Goal: Information Seeking & Learning: Find specific page/section

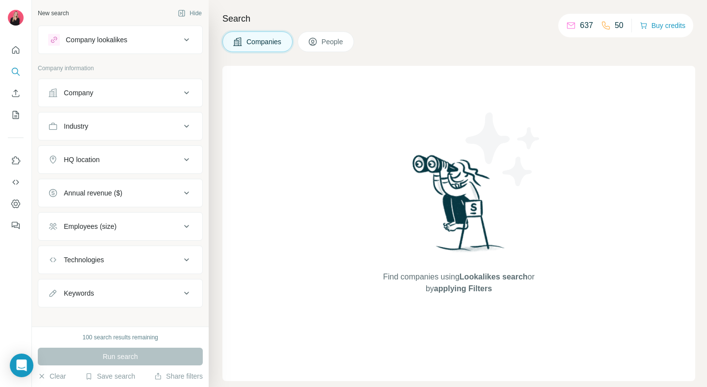
click at [85, 96] on div "Company" at bounding box center [78, 93] width 29 height 10
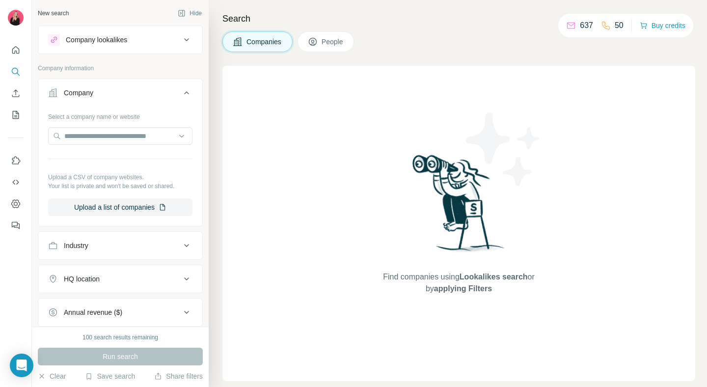
click at [153, 90] on div "Company" at bounding box center [114, 93] width 133 height 10
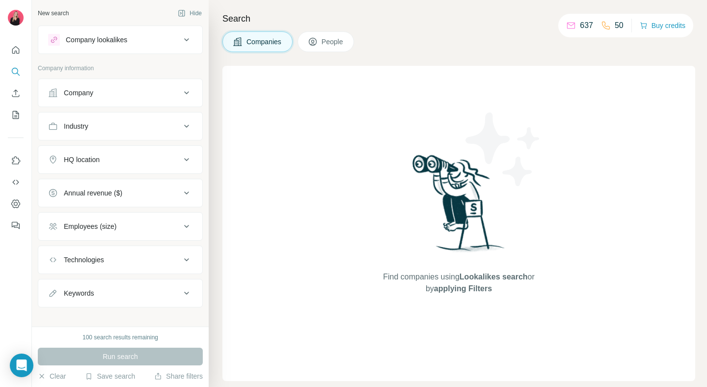
click at [82, 92] on div "Company" at bounding box center [78, 93] width 29 height 10
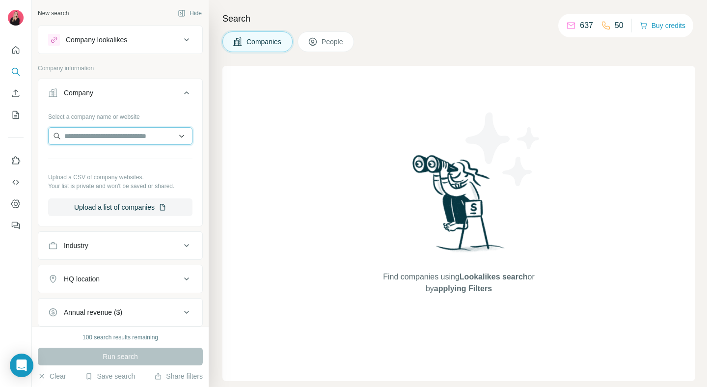
click at [150, 136] on input "text" at bounding box center [120, 136] width 144 height 18
click at [139, 75] on div "Company information" at bounding box center [120, 71] width 165 height 15
click at [140, 89] on div "Company" at bounding box center [114, 93] width 133 height 10
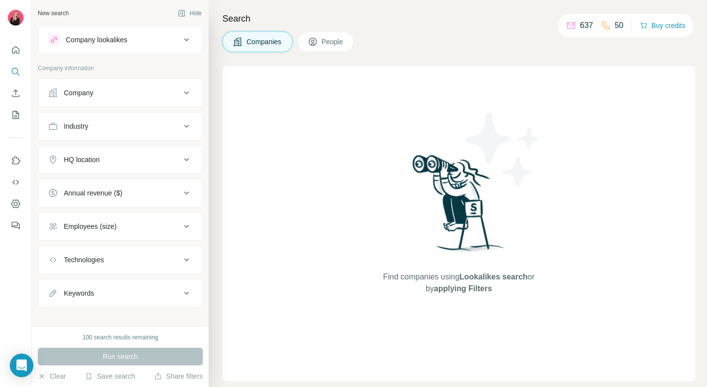
click at [129, 93] on div "Company" at bounding box center [114, 93] width 133 height 10
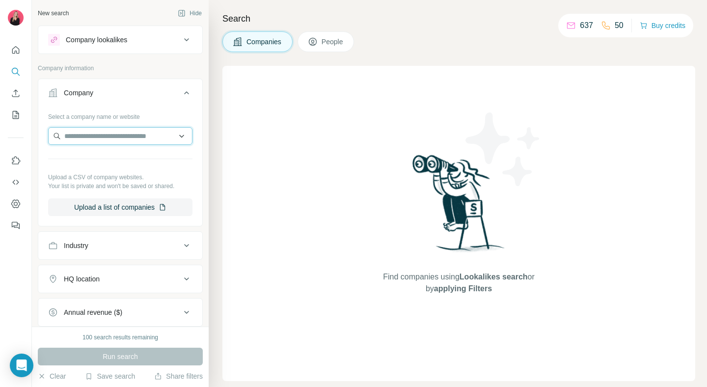
click at [130, 139] on input "text" at bounding box center [120, 136] width 144 height 18
click at [147, 107] on button "Company" at bounding box center [120, 94] width 164 height 27
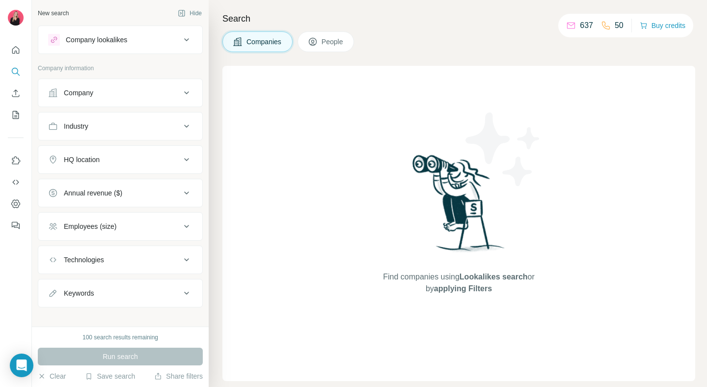
click at [131, 155] on div "HQ location" at bounding box center [114, 160] width 133 height 10
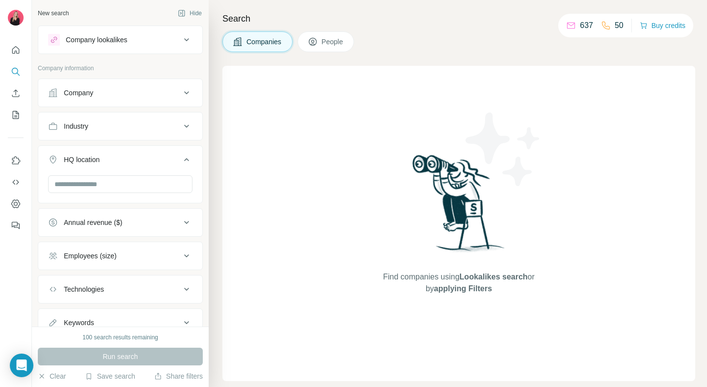
click at [128, 194] on div at bounding box center [120, 185] width 144 height 20
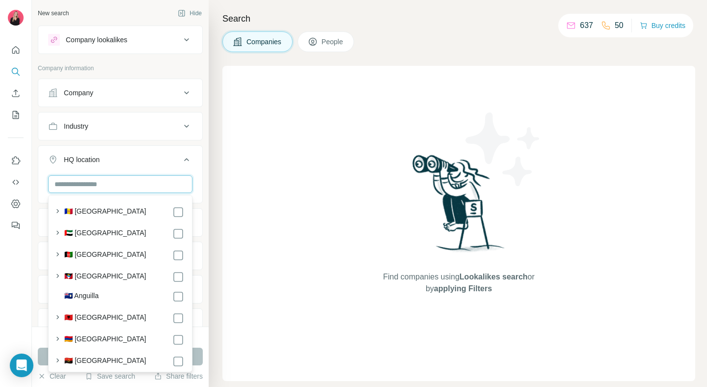
click at [128, 181] on input "text" at bounding box center [120, 184] width 144 height 18
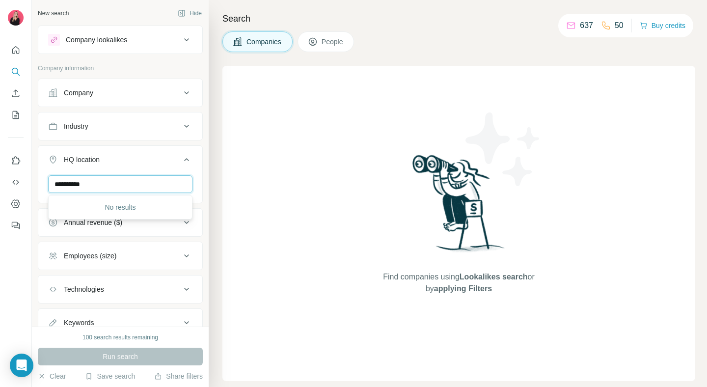
type input "**********"
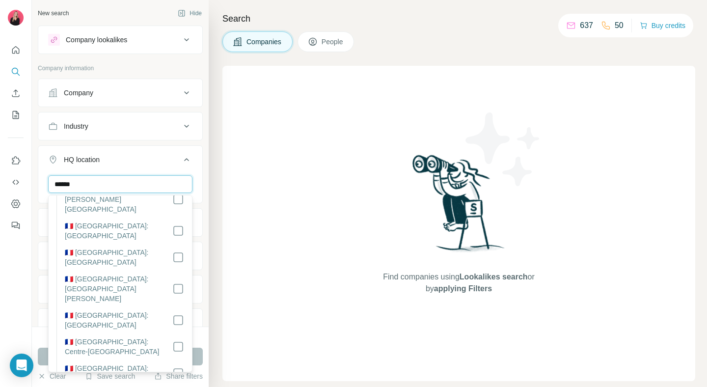
scroll to position [1094, 0]
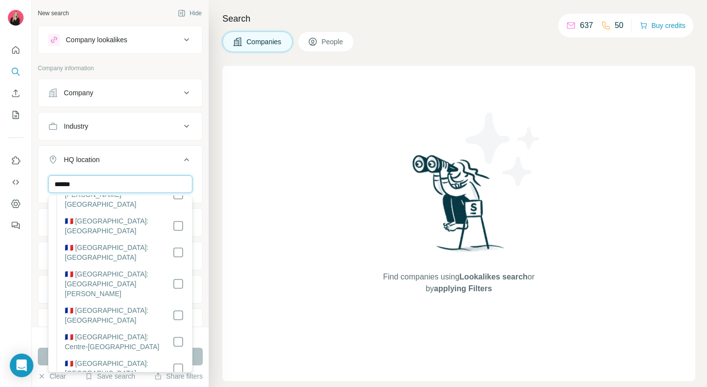
type input "******"
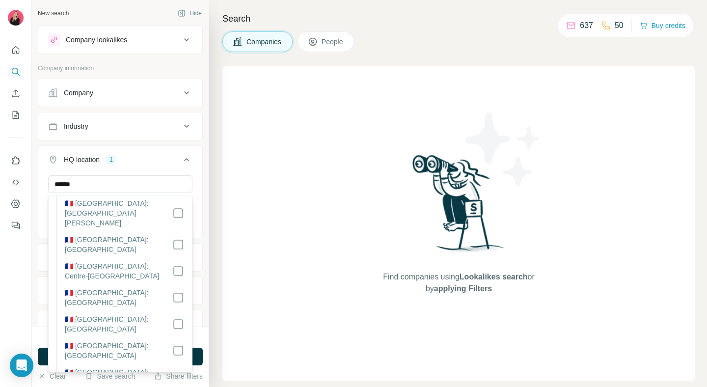
scroll to position [1170, 0]
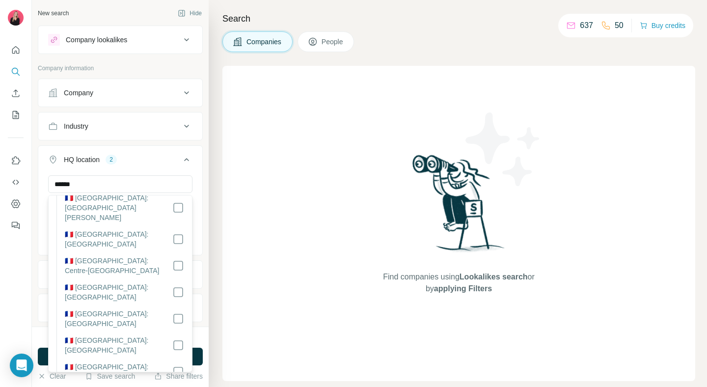
scroll to position [1181, 0]
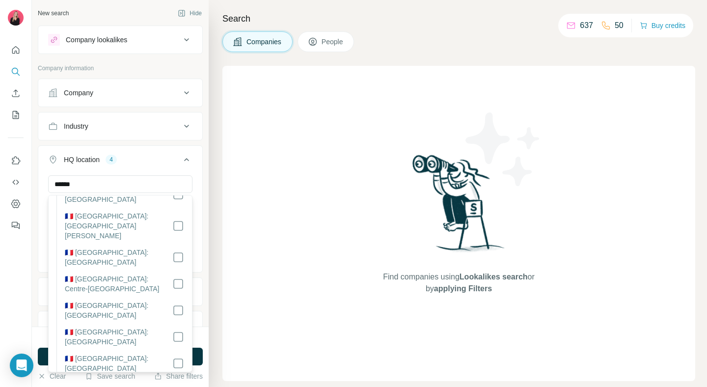
scroll to position [1129, 0]
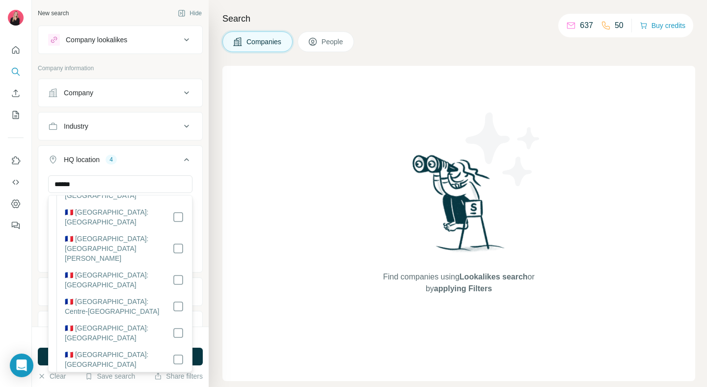
click at [201, 226] on div "****** Paris Hauts-de-Seine Seine-Saint-Denis Ile-de-France Clear all" at bounding box center [120, 222] width 164 height 95
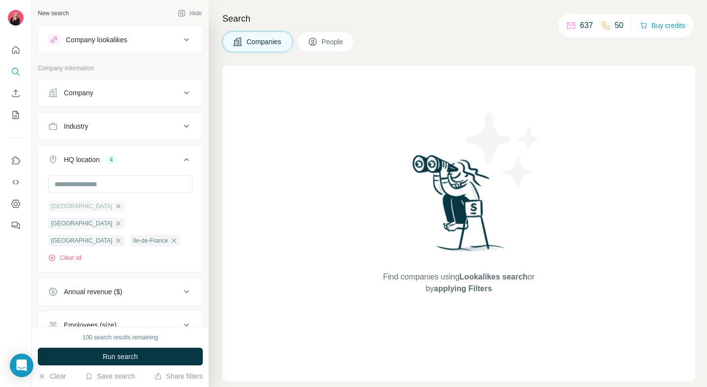
click at [116, 207] on icon "button" at bounding box center [118, 206] width 4 height 4
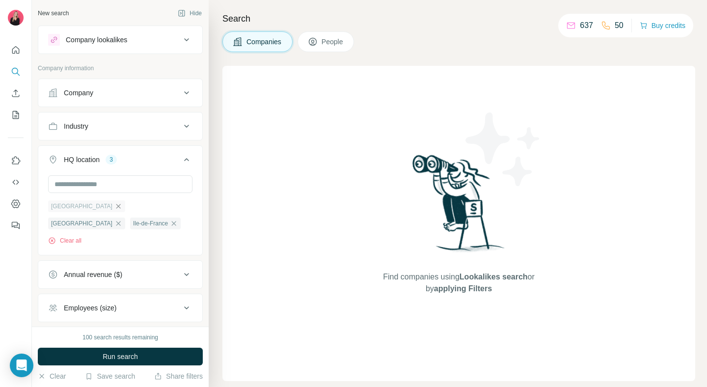
click at [114, 204] on icon "button" at bounding box center [118, 206] width 8 height 8
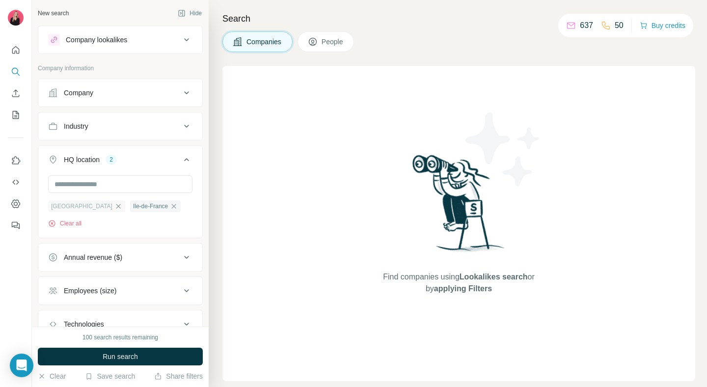
click at [114, 205] on icon "button" at bounding box center [118, 206] width 8 height 8
click at [116, 258] on div "Annual revenue ($)" at bounding box center [93, 257] width 58 height 10
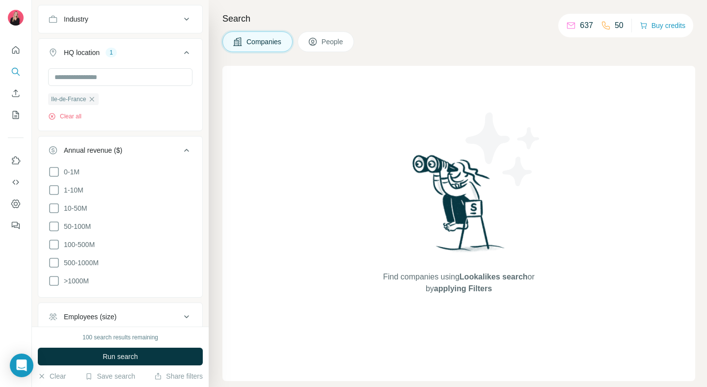
scroll to position [105, 0]
click at [71, 172] on span "0-1M" at bounding box center [70, 174] width 20 height 10
click at [71, 189] on span "1-10M" at bounding box center [72, 192] width 24 height 10
click at [183, 159] on button "Annual revenue ($) 2" at bounding box center [120, 153] width 164 height 27
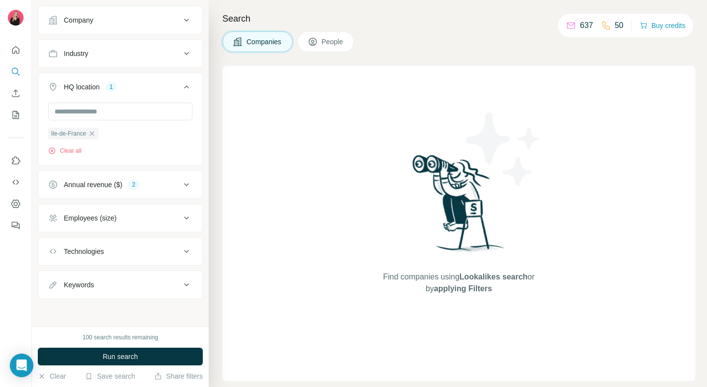
scroll to position [73, 0]
click at [178, 220] on div "Employees (size)" at bounding box center [114, 218] width 133 height 10
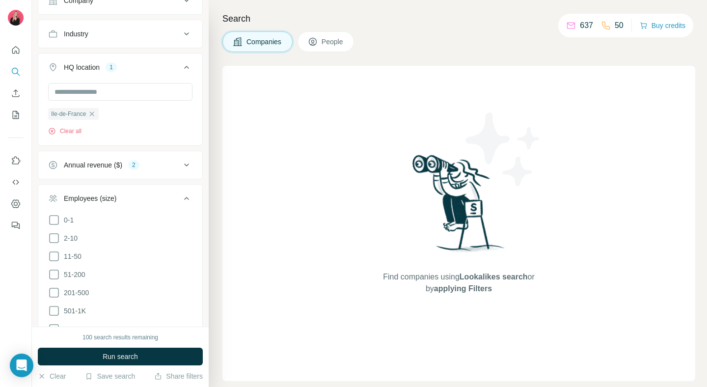
scroll to position [94, 0]
click at [59, 250] on icon at bounding box center [54, 254] width 12 height 12
click at [57, 236] on icon at bounding box center [54, 236] width 12 height 12
click at [54, 217] on icon at bounding box center [54, 218] width 12 height 12
click at [163, 191] on div "Employees (size) 3" at bounding box center [114, 196] width 133 height 10
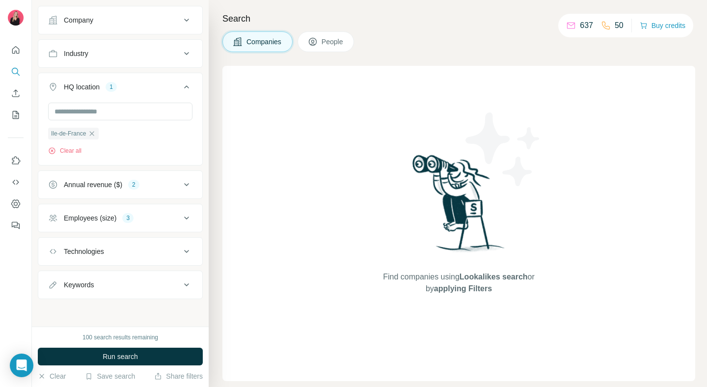
scroll to position [73, 0]
click at [135, 251] on div "Technologies" at bounding box center [114, 251] width 133 height 10
click at [124, 290] on button "Keywords" at bounding box center [120, 285] width 164 height 24
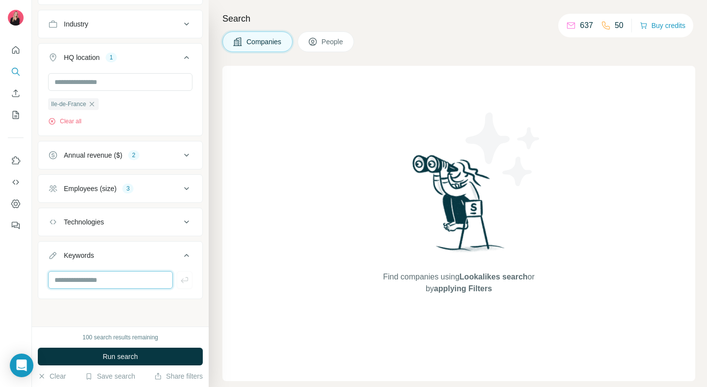
click at [133, 273] on input "text" at bounding box center [110, 280] width 125 height 18
type input "**********"
type input "******"
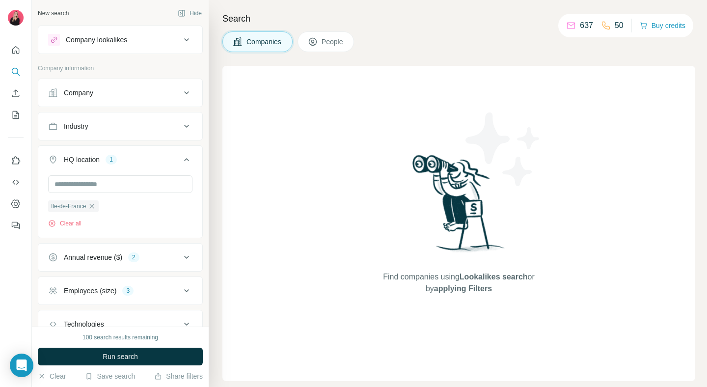
click at [170, 133] on button "Industry" at bounding box center [120, 126] width 164 height 24
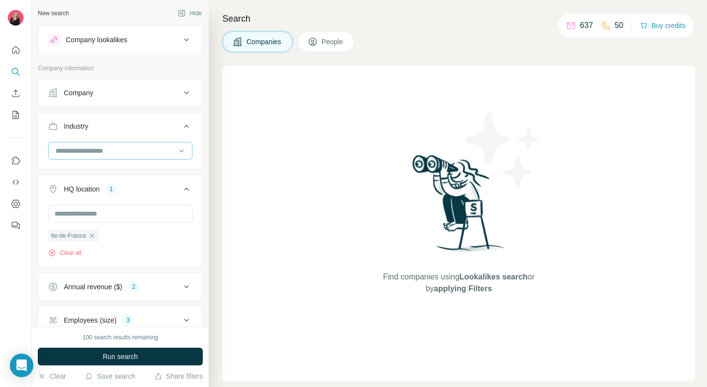
click at [147, 151] on input at bounding box center [114, 150] width 121 height 11
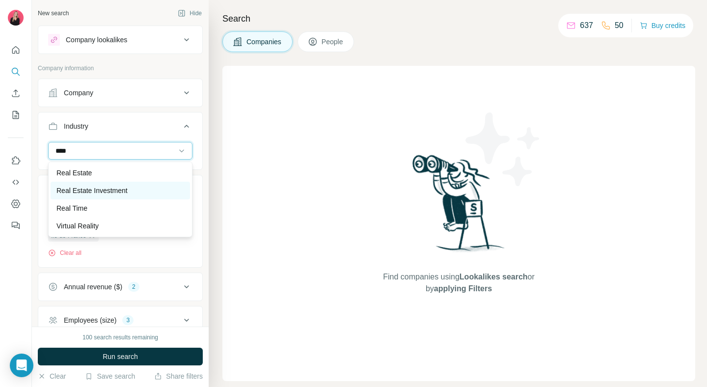
type input "****"
click at [96, 182] on div "Real Estate Investment" at bounding box center [120, 191] width 139 height 18
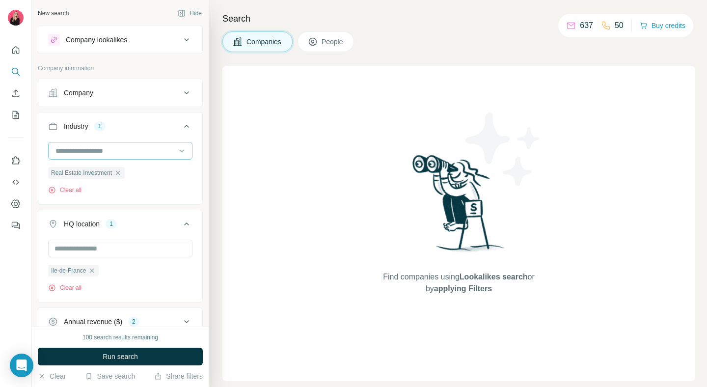
click at [125, 149] on input at bounding box center [114, 150] width 121 height 11
click at [105, 151] on input at bounding box center [114, 150] width 121 height 11
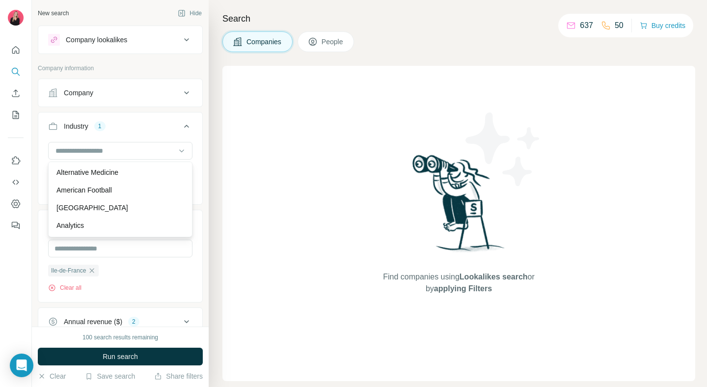
scroll to position [326, 0]
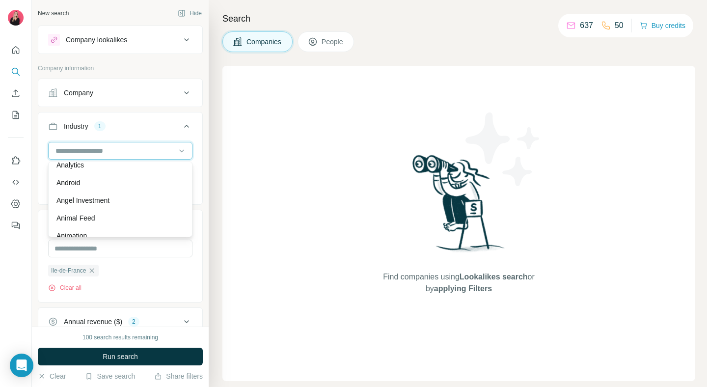
click at [148, 151] on input at bounding box center [114, 150] width 121 height 11
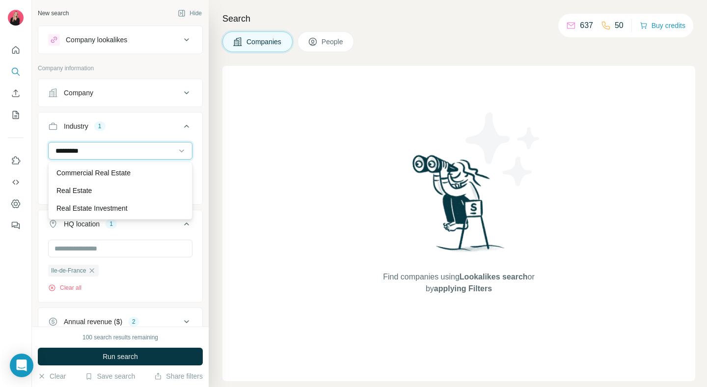
type input "*********"
click at [114, 192] on div "Real Estate" at bounding box center [120, 191] width 128 height 10
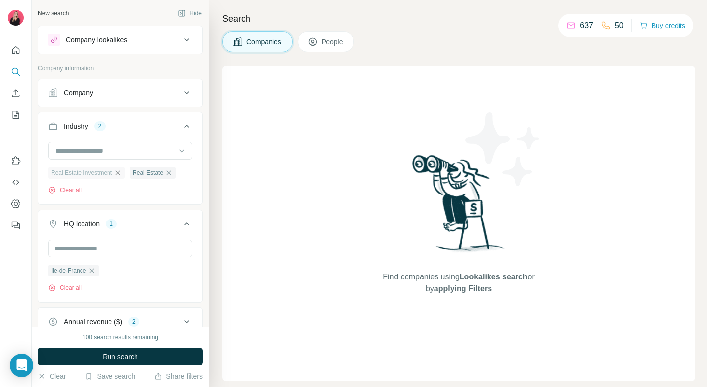
click at [121, 171] on icon "button" at bounding box center [118, 173] width 8 height 8
click at [120, 151] on input at bounding box center [114, 150] width 121 height 11
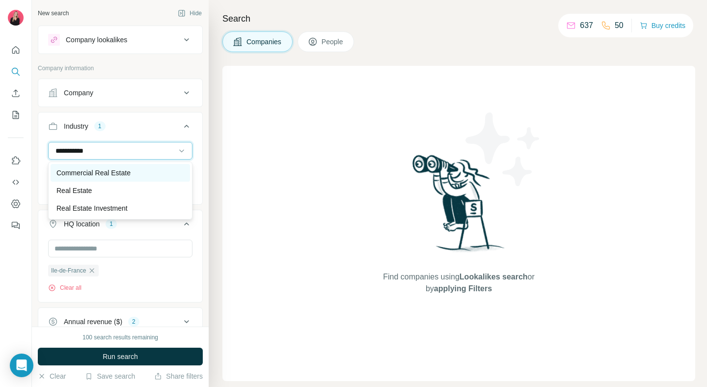
type input "**********"
click at [121, 173] on p "Commercial Real Estate" at bounding box center [93, 173] width 74 height 10
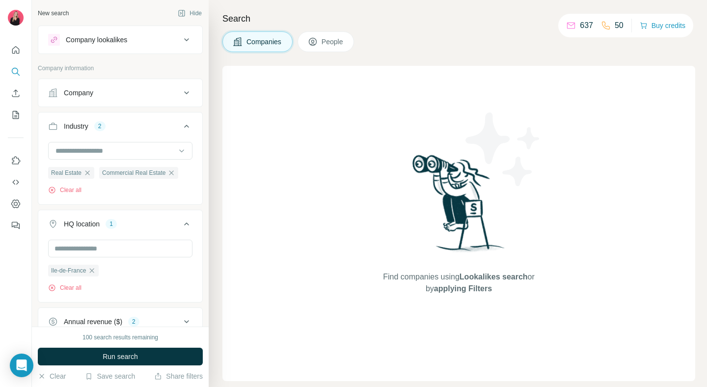
click at [122, 89] on div "Company" at bounding box center [114, 93] width 133 height 10
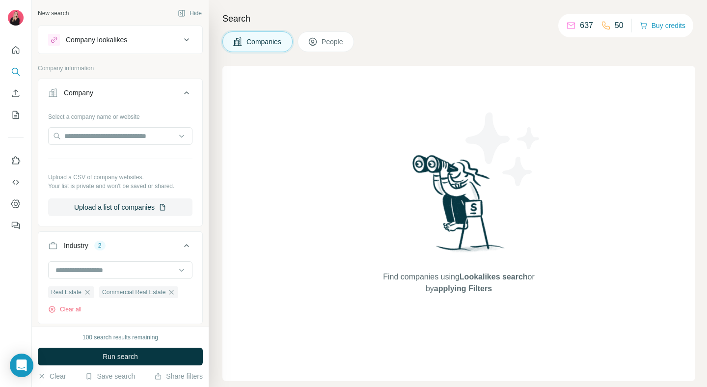
click at [188, 89] on icon at bounding box center [187, 93] width 12 height 12
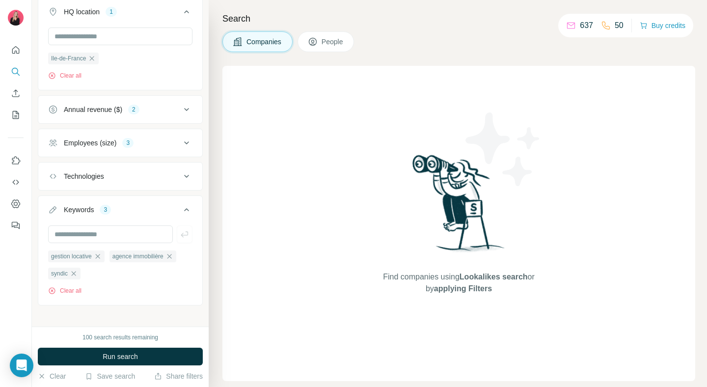
scroll to position [219, 0]
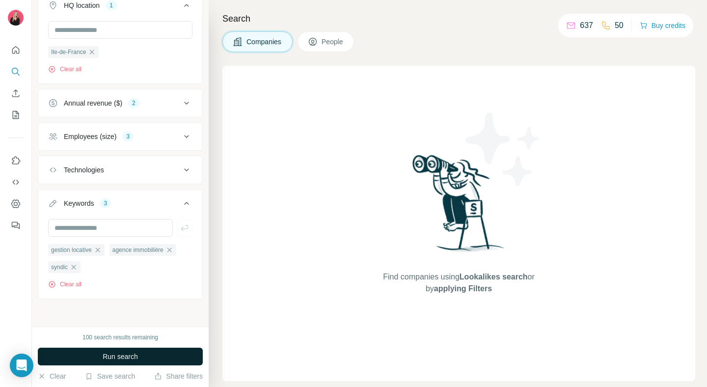
click at [150, 359] on button "Run search" at bounding box center [120, 357] width 165 height 18
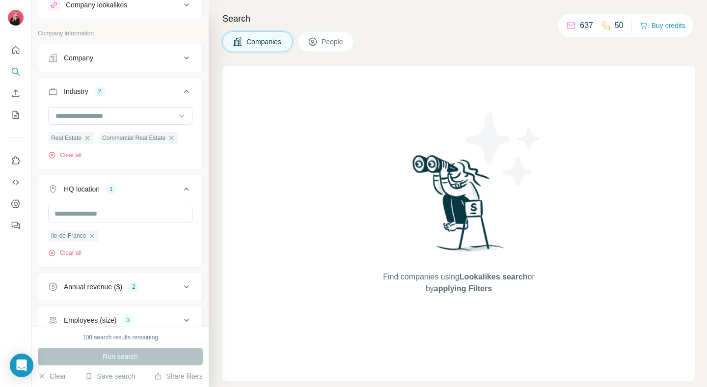
scroll to position [0, 0]
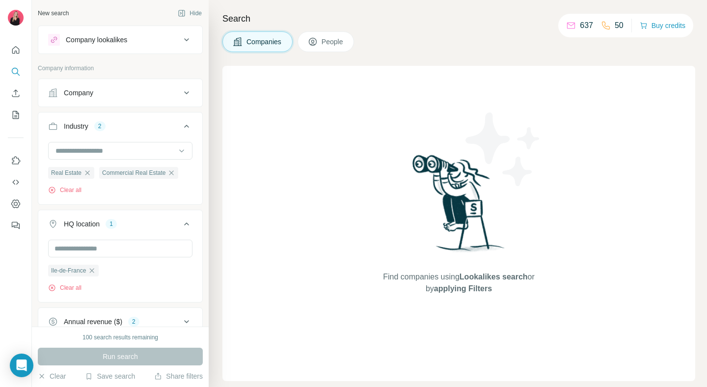
click at [152, 357] on div "Run search" at bounding box center [120, 357] width 165 height 18
click at [182, 121] on icon at bounding box center [187, 126] width 12 height 12
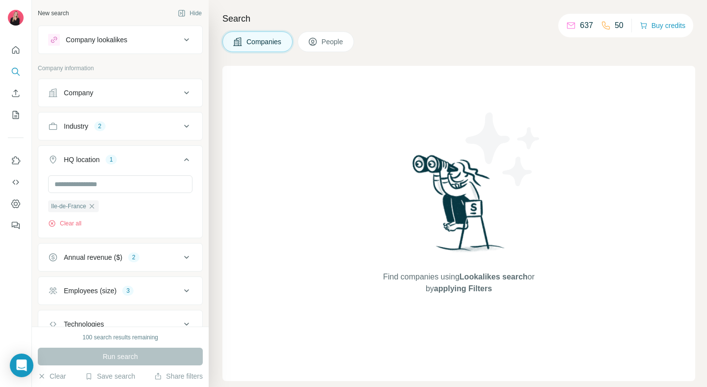
click at [188, 159] on icon at bounding box center [187, 160] width 12 height 12
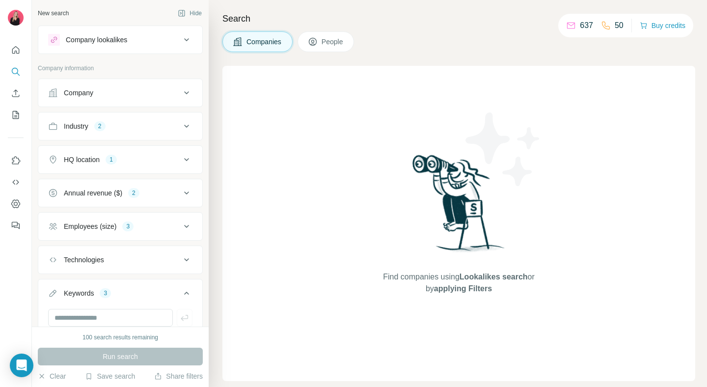
scroll to position [90, 0]
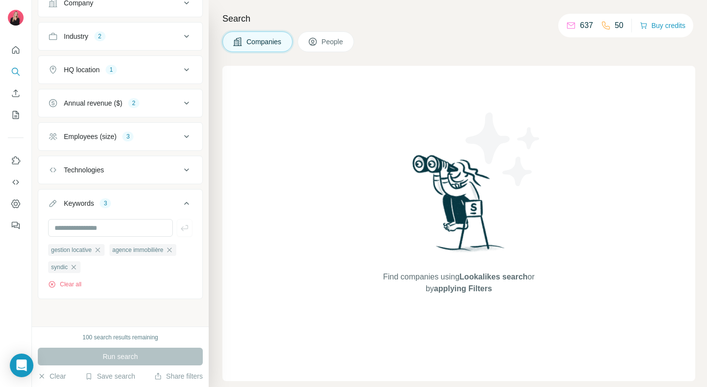
click at [189, 199] on icon at bounding box center [187, 203] width 12 height 12
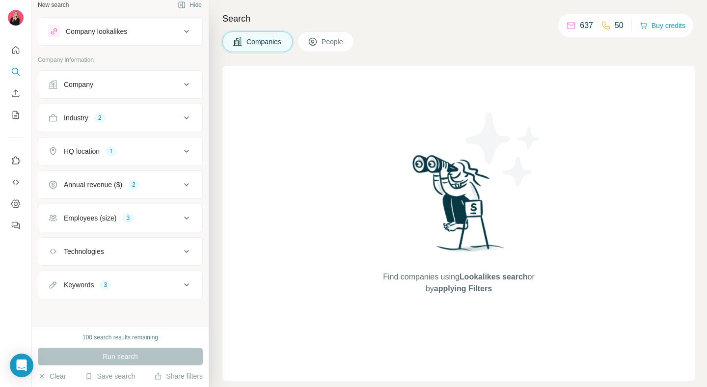
scroll to position [8, 0]
click at [122, 361] on div "Run search" at bounding box center [120, 357] width 165 height 18
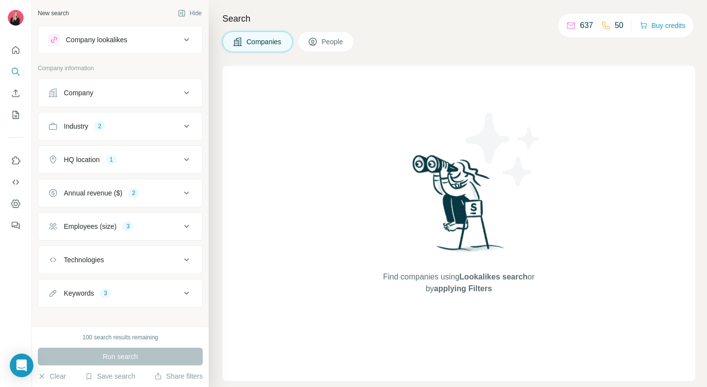
click at [140, 42] on div "Company lookalikes" at bounding box center [114, 40] width 133 height 12
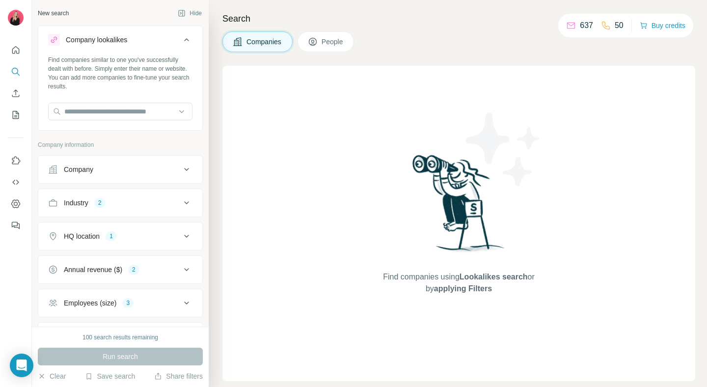
click at [140, 42] on div "Company lookalikes" at bounding box center [114, 40] width 133 height 12
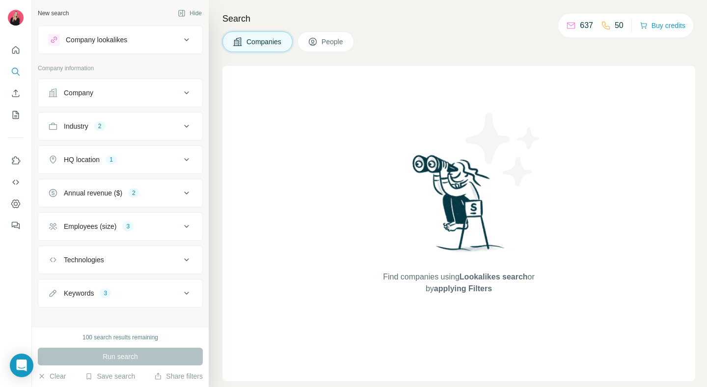
click at [324, 46] on span "People" at bounding box center [333, 42] width 23 height 10
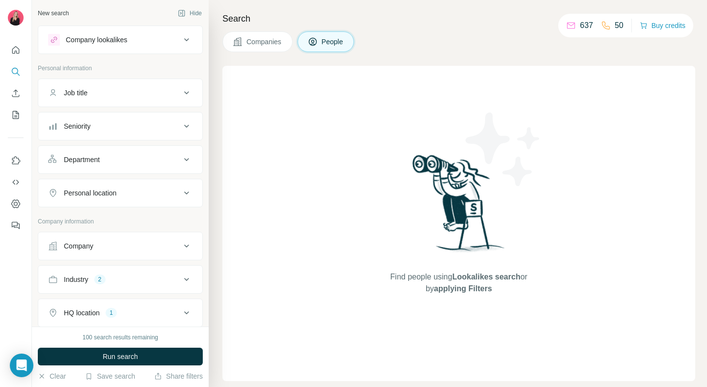
click at [274, 46] on span "Companies" at bounding box center [264, 42] width 36 height 10
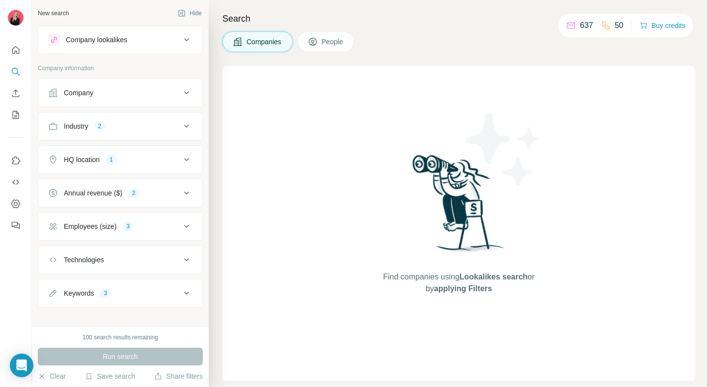
click at [331, 45] on span "People" at bounding box center [333, 42] width 23 height 10
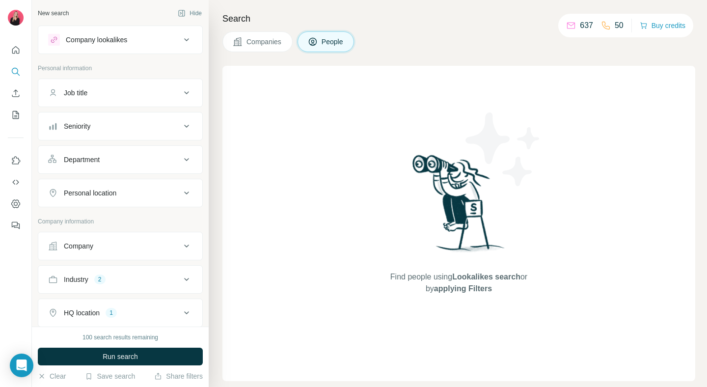
click at [282, 41] on span "Companies" at bounding box center [264, 42] width 36 height 10
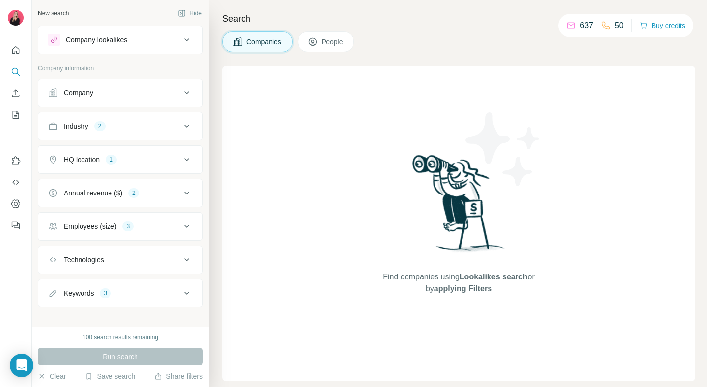
click at [150, 360] on div "Run search" at bounding box center [120, 357] width 165 height 18
click at [156, 353] on div "Run search" at bounding box center [120, 357] width 165 height 18
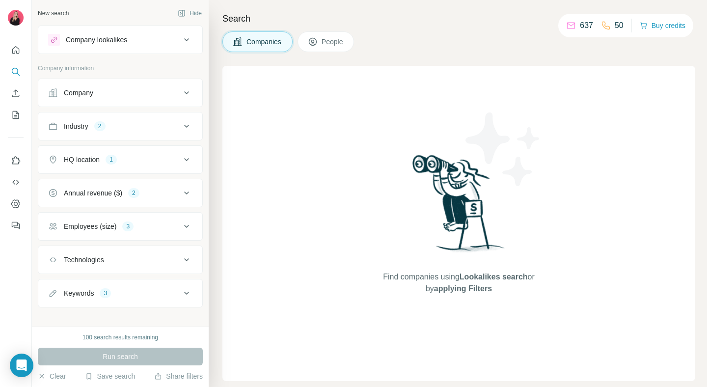
click at [154, 329] on div "100 search results remaining Run search Clear Save search Share filters" at bounding box center [120, 356] width 177 height 60
click at [136, 347] on div "100 search results remaining Run search Clear Save search Share filters" at bounding box center [120, 356] width 177 height 60
click at [289, 46] on button "Companies" at bounding box center [257, 41] width 70 height 21
click at [331, 47] on button "People" at bounding box center [325, 41] width 57 height 21
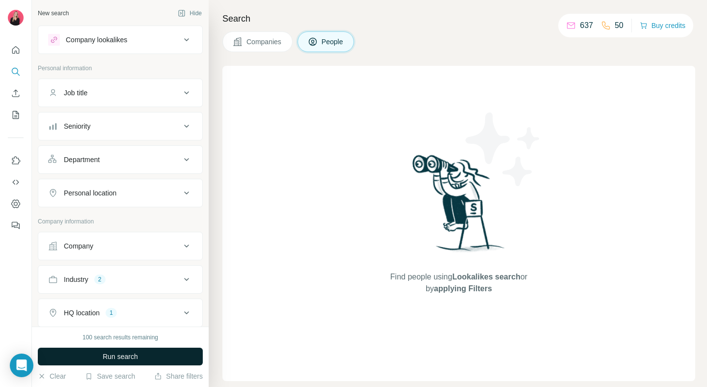
click at [134, 359] on span "Run search" at bounding box center [120, 356] width 35 height 10
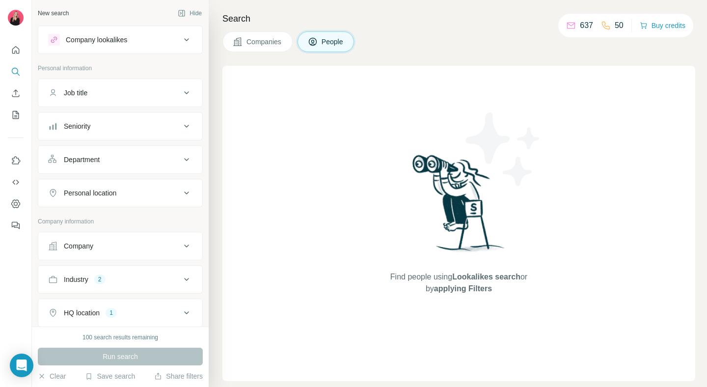
click at [258, 46] on span "Companies" at bounding box center [264, 42] width 36 height 10
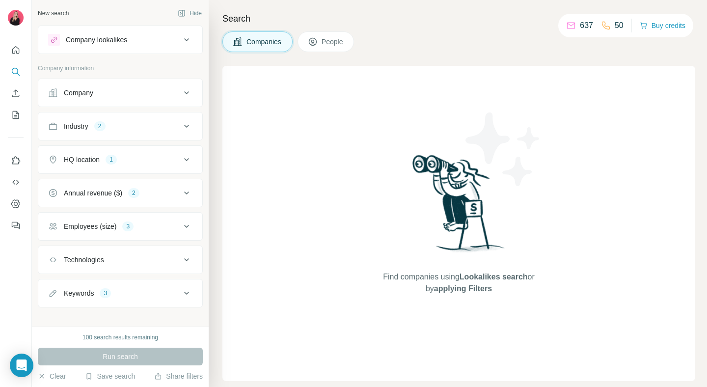
click at [158, 358] on div "Run search" at bounding box center [120, 357] width 165 height 18
click at [140, 358] on div "Run search" at bounding box center [120, 357] width 165 height 18
click at [27, 374] on div "Open Intercom Messenger" at bounding box center [22, 365] width 26 height 26
click at [12, 367] on div "Open Intercom Messenger" at bounding box center [22, 365] width 26 height 26
click at [153, 367] on div "100 search results remaining Run search Clear Save search Share filters" at bounding box center [120, 356] width 177 height 60
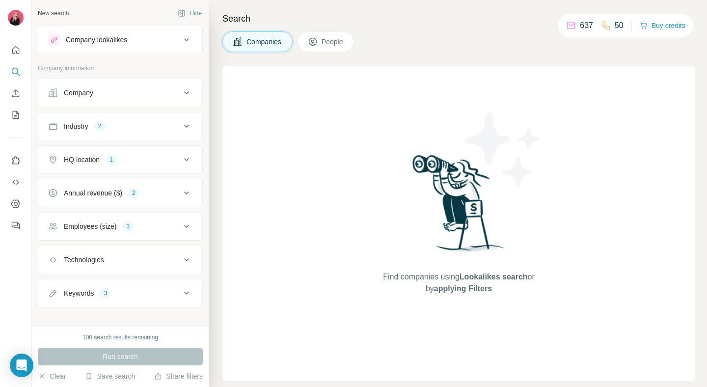
click at [333, 41] on span "People" at bounding box center [333, 42] width 23 height 10
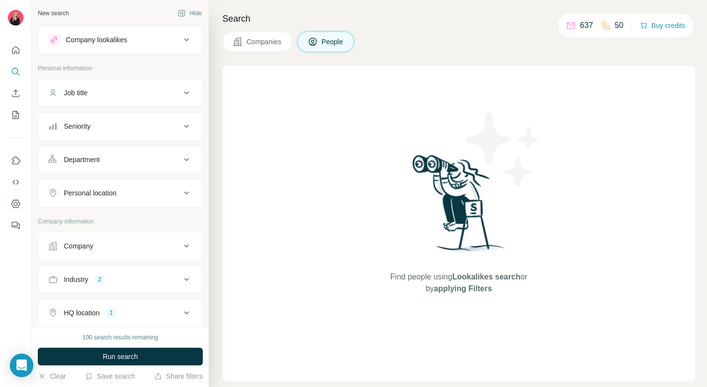
click at [278, 38] on span "Companies" at bounding box center [264, 42] width 36 height 10
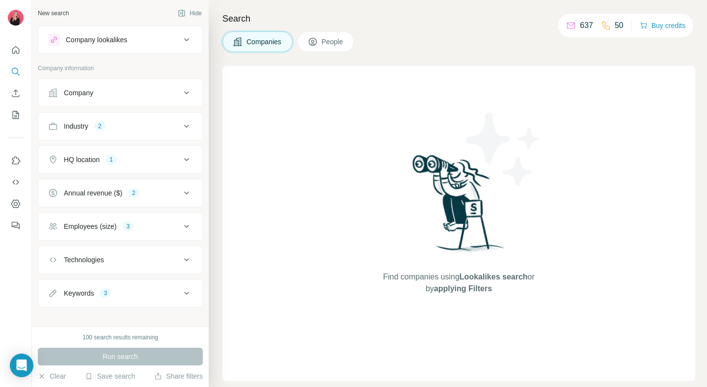
click at [344, 40] on span "People" at bounding box center [333, 42] width 23 height 10
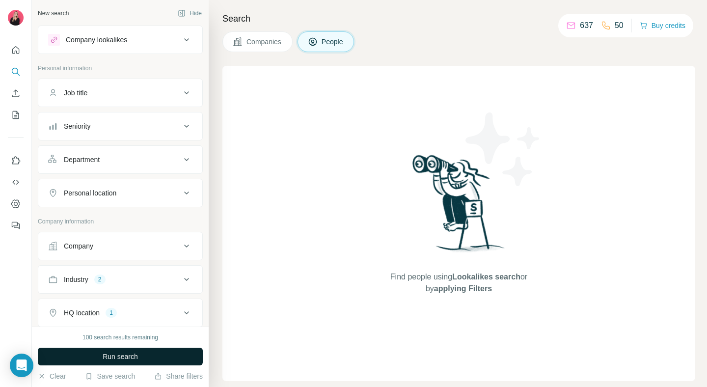
click at [81, 352] on button "Run search" at bounding box center [120, 357] width 165 height 18
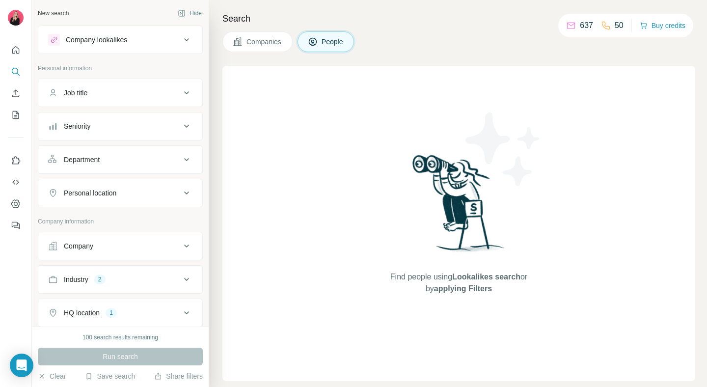
click at [259, 35] on button "Companies" at bounding box center [257, 41] width 70 height 21
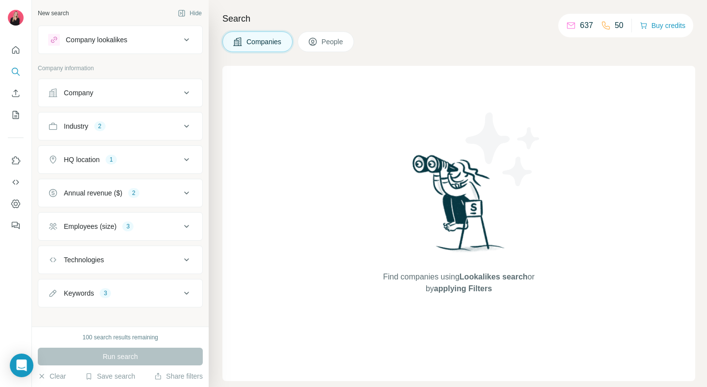
click at [108, 357] on div "Run search" at bounding box center [120, 357] width 165 height 18
click at [322, 39] on button "People" at bounding box center [325, 41] width 57 height 21
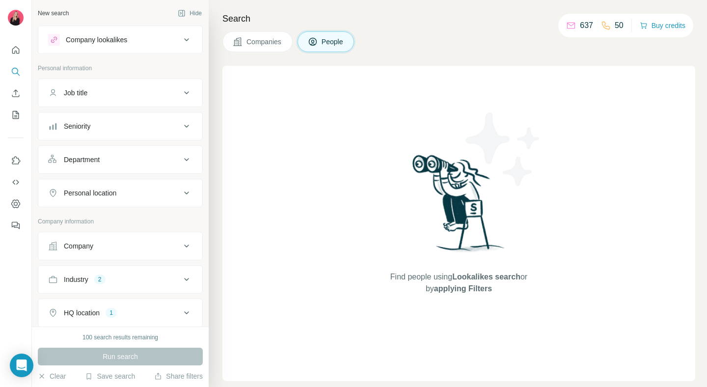
click at [268, 47] on button "Companies" at bounding box center [257, 41] width 70 height 21
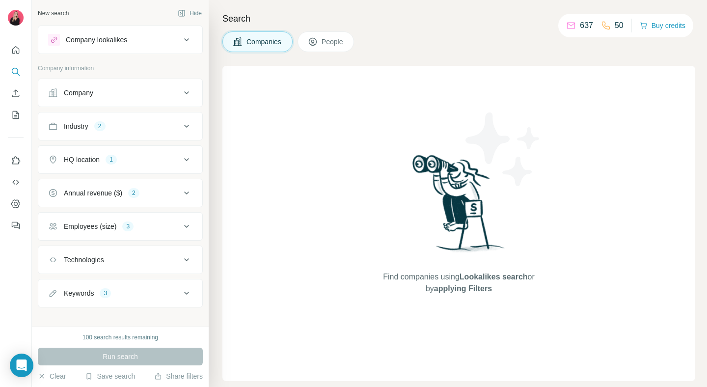
click at [104, 42] on div "Company lookalikes" at bounding box center [96, 40] width 61 height 10
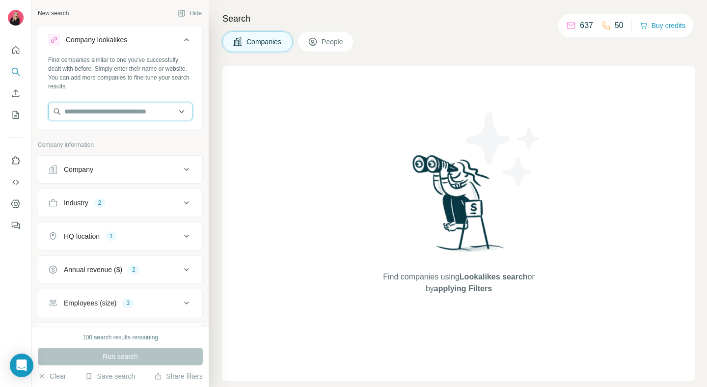
click at [142, 111] on input "text" at bounding box center [120, 112] width 144 height 18
click at [184, 111] on input "text" at bounding box center [120, 112] width 144 height 18
click at [181, 110] on input "text" at bounding box center [120, 112] width 144 height 18
click at [174, 157] on div "Company" at bounding box center [120, 169] width 165 height 28
click at [143, 171] on div "Company" at bounding box center [114, 169] width 133 height 10
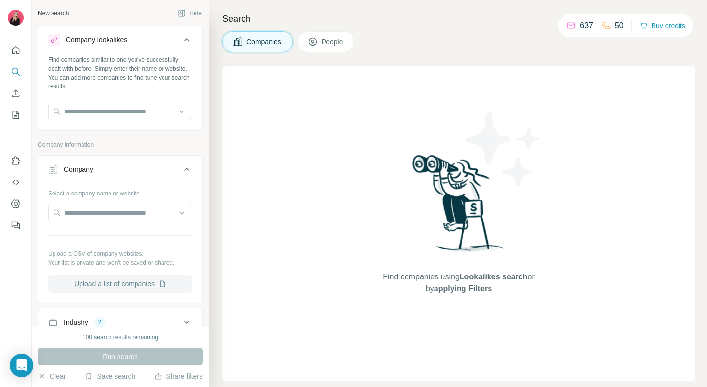
click at [144, 287] on button "Upload a list of companies" at bounding box center [120, 284] width 144 height 18
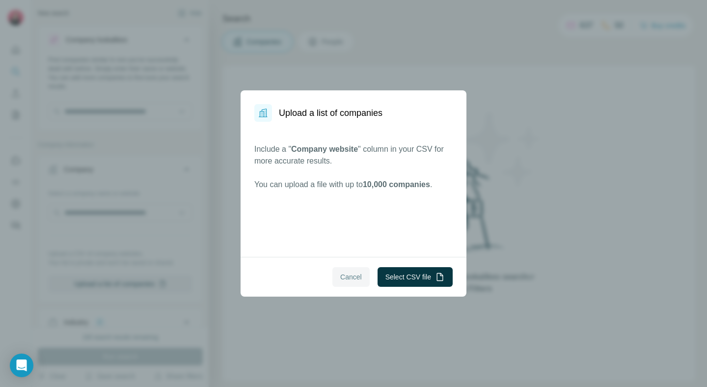
click at [340, 281] on span "Cancel" at bounding box center [351, 277] width 22 height 10
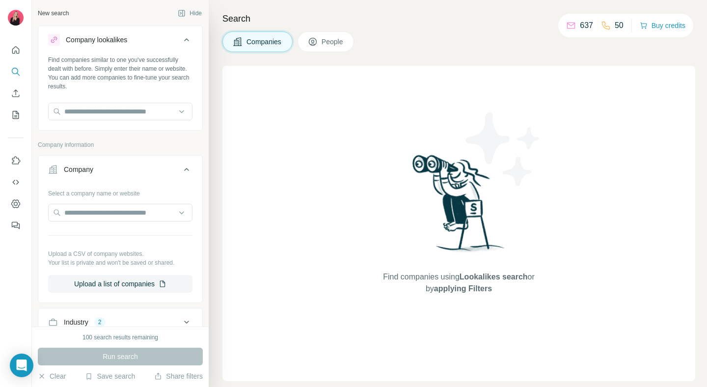
click at [187, 32] on button "Company lookalikes" at bounding box center [120, 41] width 164 height 27
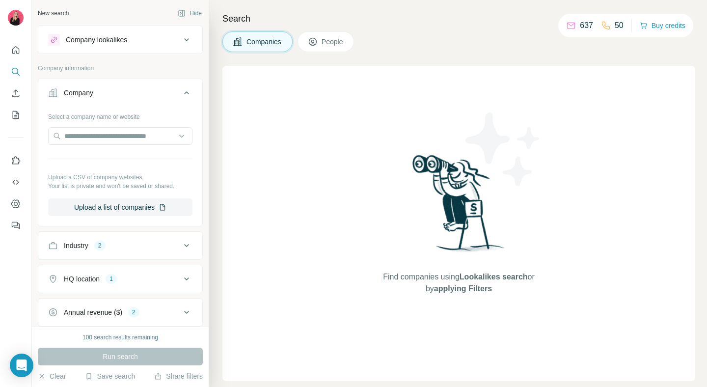
click at [190, 84] on button "Company" at bounding box center [120, 94] width 164 height 27
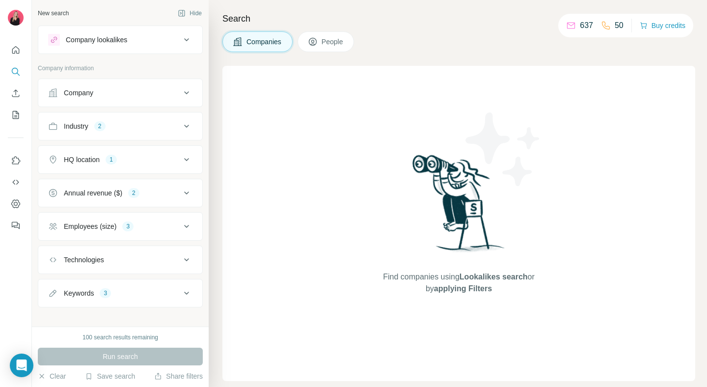
click at [132, 39] on div "Company lookalikes" at bounding box center [114, 40] width 133 height 12
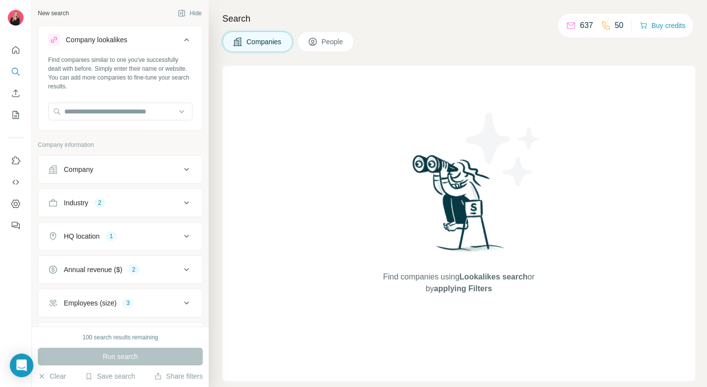
click at [132, 39] on div "Company lookalikes" at bounding box center [114, 40] width 133 height 12
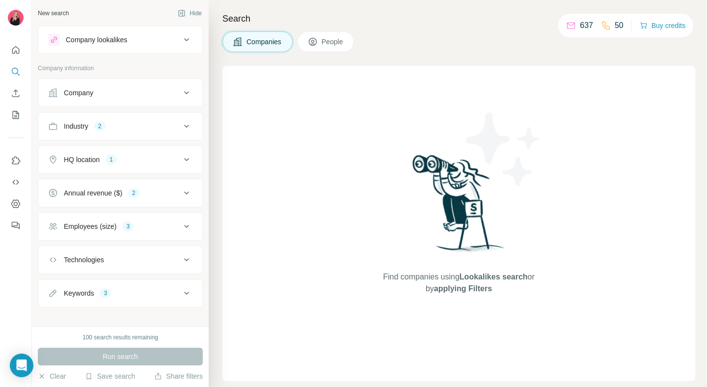
click at [585, 26] on p "637" at bounding box center [586, 26] width 13 height 12
click at [15, 95] on icon "Enrich CSV" at bounding box center [16, 93] width 10 height 10
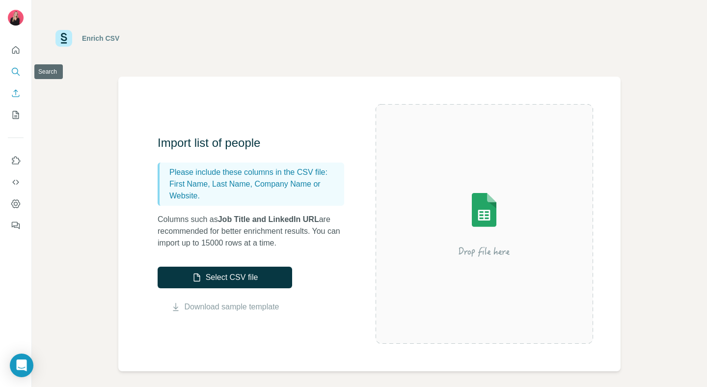
click at [15, 67] on icon "Search" at bounding box center [16, 72] width 10 height 10
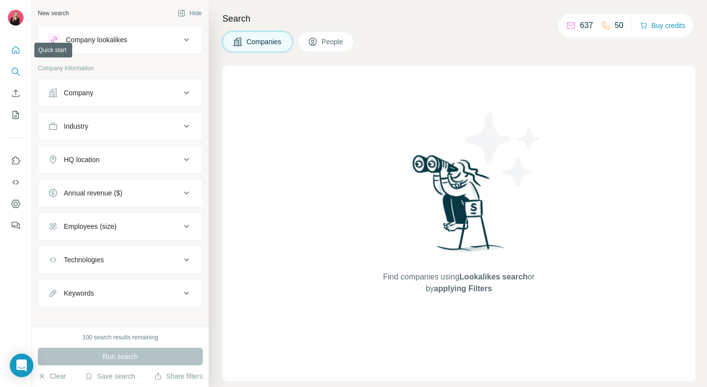
click at [17, 49] on icon "Quick start" at bounding box center [16, 50] width 10 height 10
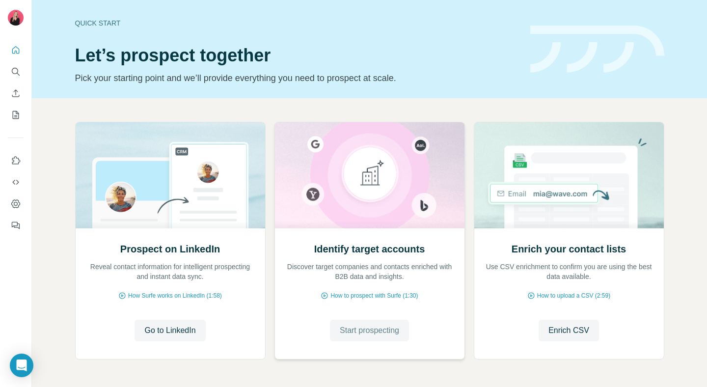
click at [389, 339] on button "Start prospecting" at bounding box center [369, 331] width 79 height 22
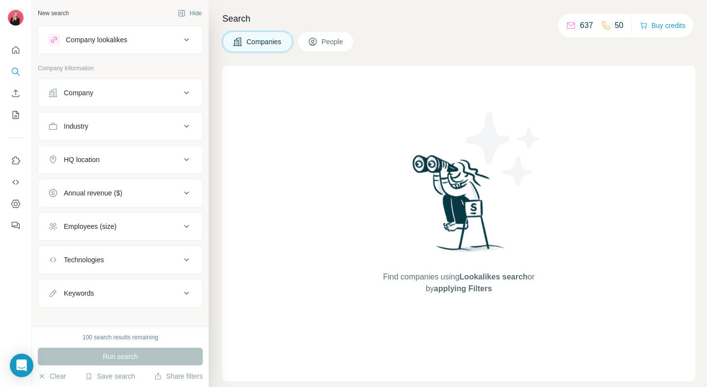
click at [142, 99] on button "Company" at bounding box center [120, 93] width 164 height 24
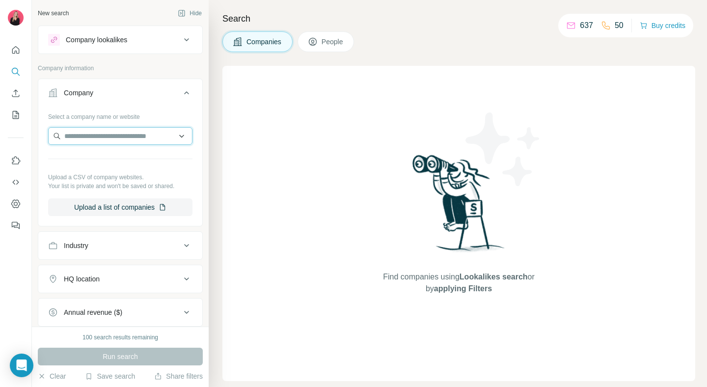
click at [122, 141] on input "text" at bounding box center [120, 136] width 144 height 18
click at [142, 110] on div "Select a company name or website" at bounding box center [120, 114] width 144 height 13
click at [184, 89] on icon at bounding box center [187, 93] width 12 height 12
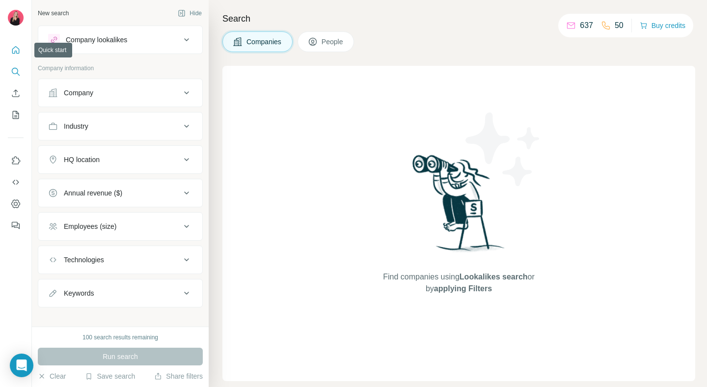
click at [17, 48] on icon "Quick start" at bounding box center [16, 50] width 10 height 10
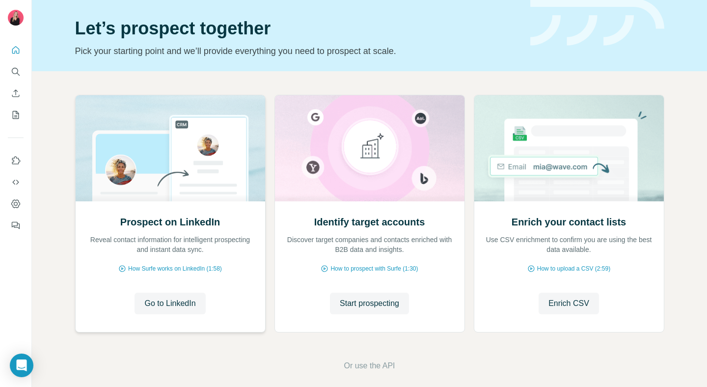
scroll to position [35, 0]
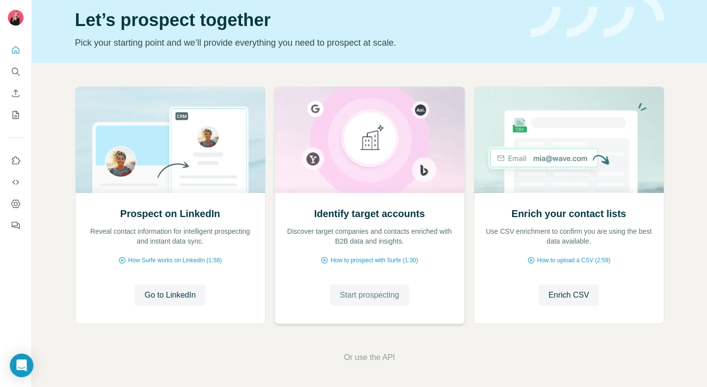
click at [389, 296] on span "Start prospecting" at bounding box center [369, 295] width 59 height 12
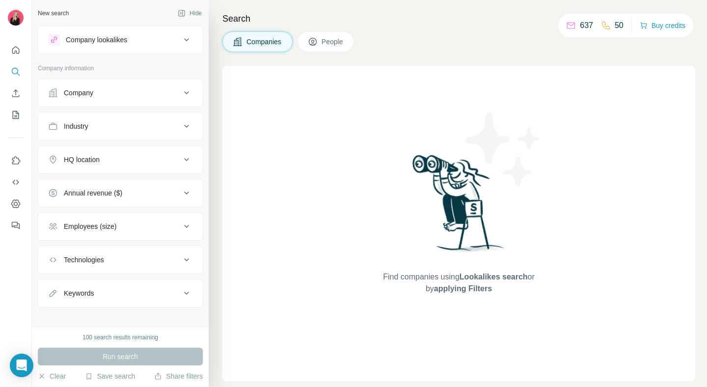
click at [150, 97] on div "Company" at bounding box center [114, 93] width 133 height 10
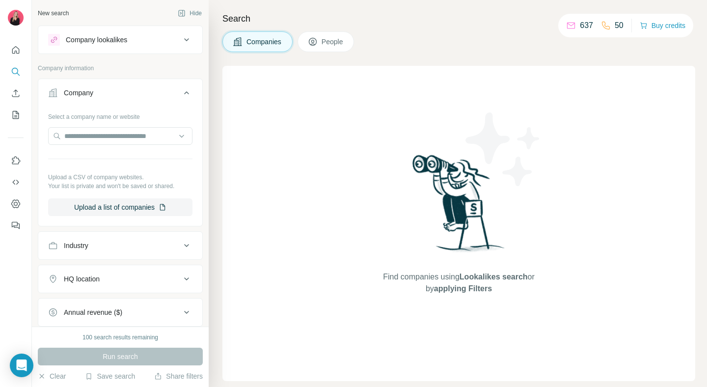
click at [122, 257] on button "Industry" at bounding box center [120, 246] width 164 height 24
click at [121, 267] on input at bounding box center [114, 270] width 121 height 11
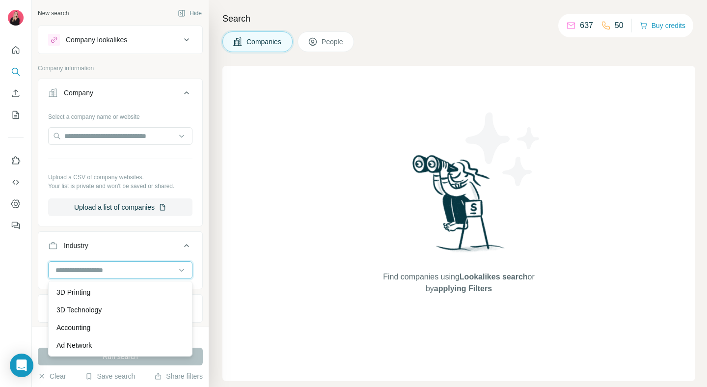
click at [121, 267] on input at bounding box center [114, 270] width 121 height 11
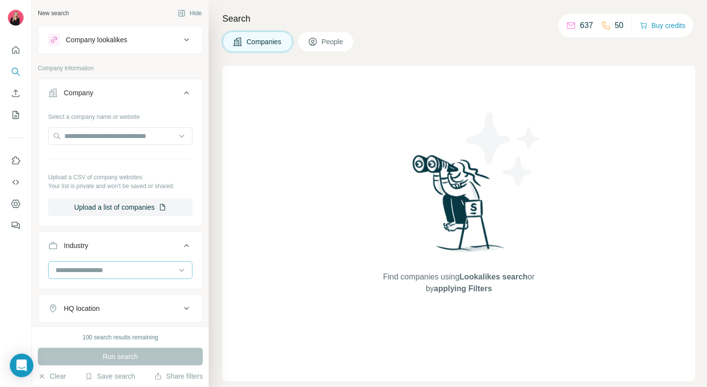
click at [117, 269] on input at bounding box center [114, 270] width 121 height 11
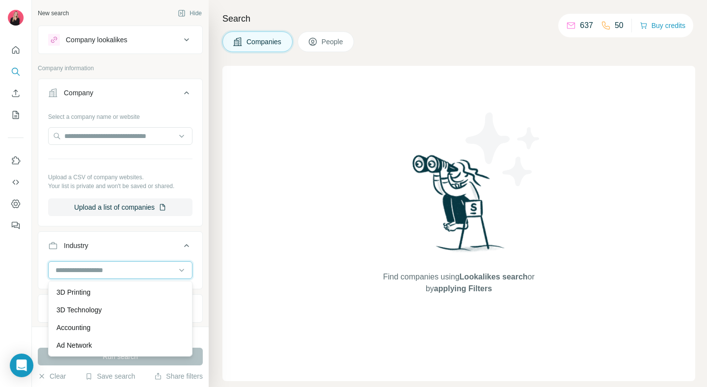
click at [117, 269] on input at bounding box center [114, 270] width 121 height 11
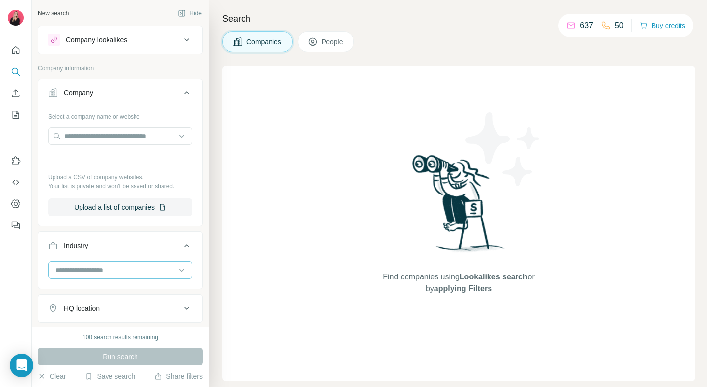
click at [117, 269] on input at bounding box center [114, 270] width 121 height 11
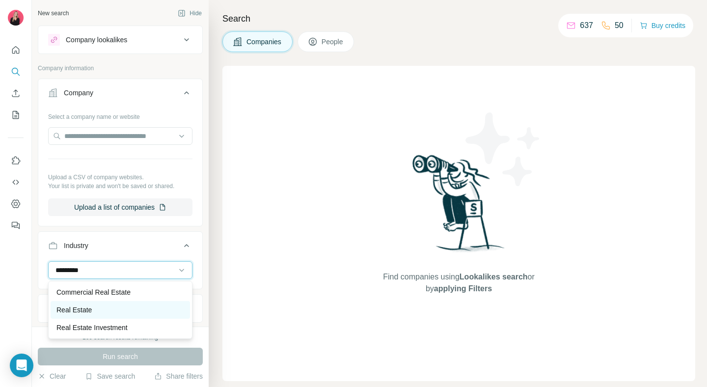
type input "*********"
click at [104, 312] on div "Real Estate" at bounding box center [120, 310] width 128 height 10
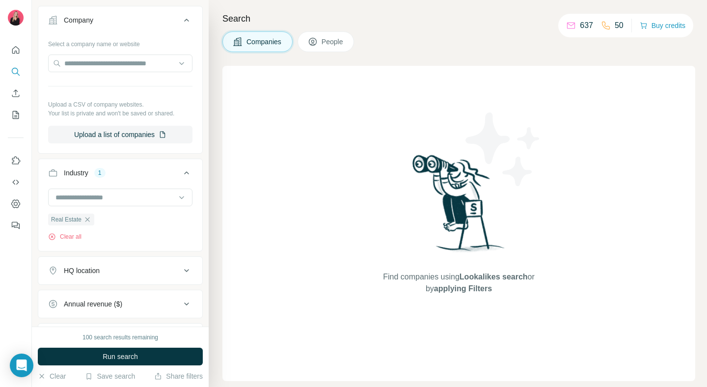
scroll to position [192, 0]
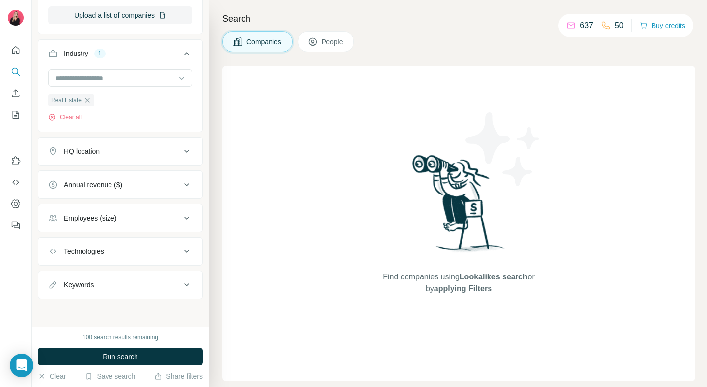
click at [179, 151] on div "HQ location" at bounding box center [114, 151] width 133 height 10
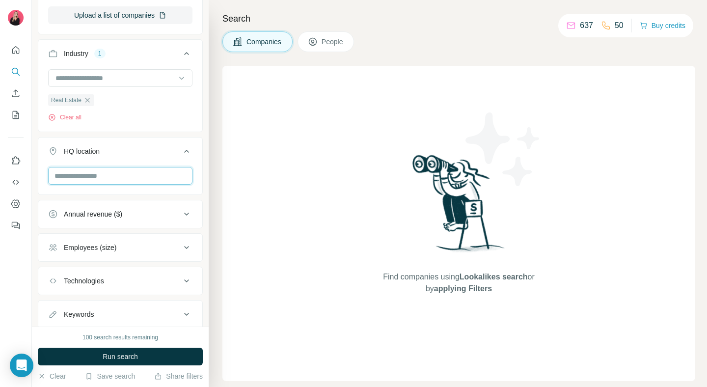
click at [128, 175] on input "text" at bounding box center [120, 176] width 144 height 18
type input "*********"
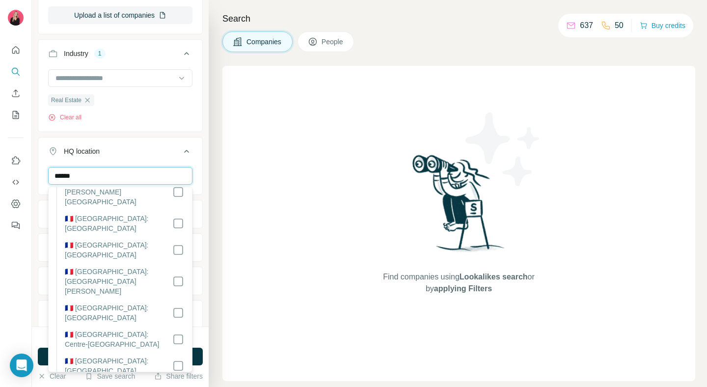
scroll to position [1083, 0]
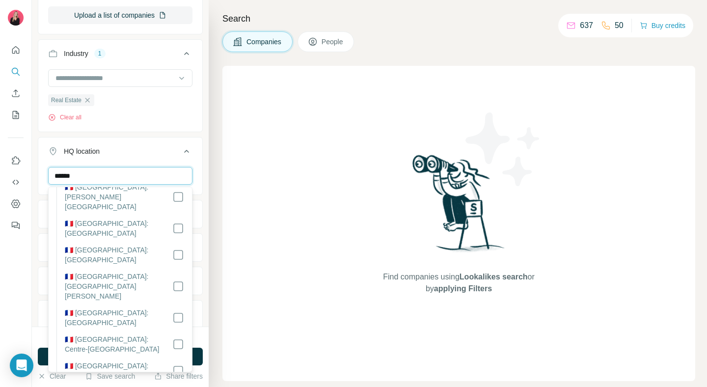
type input "******"
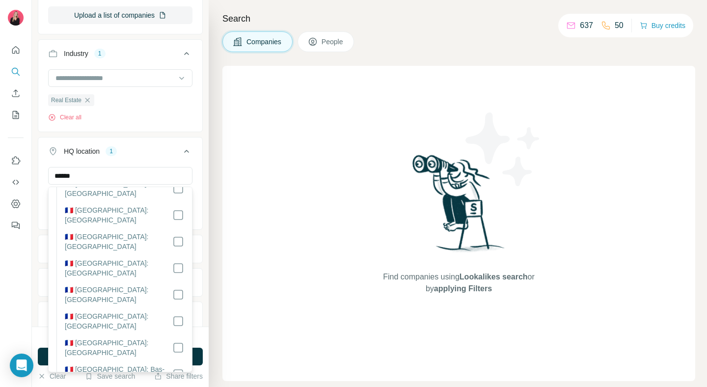
scroll to position [1266, 0]
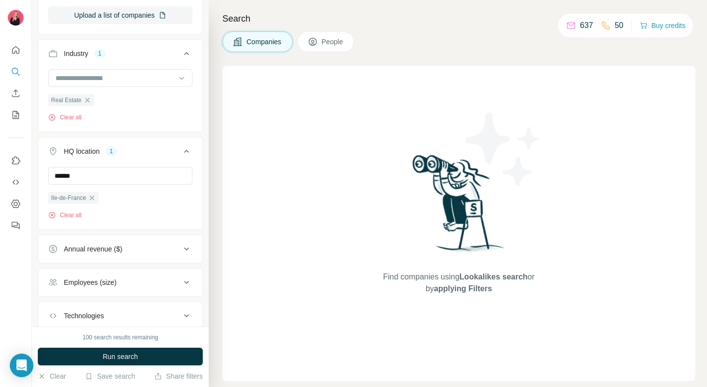
click at [202, 189] on div "****** [GEOGRAPHIC_DATA] Clear all" at bounding box center [120, 197] width 164 height 60
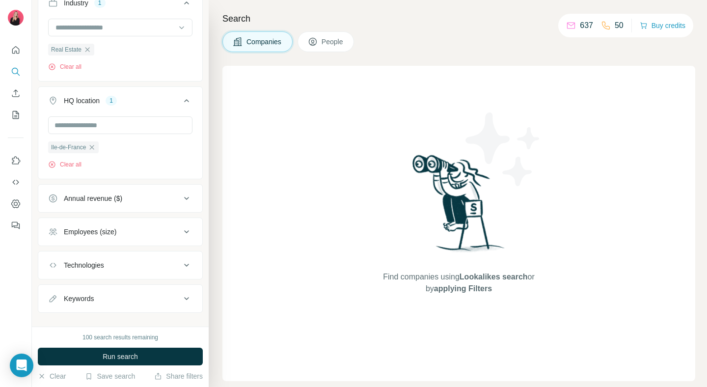
scroll to position [243, 0]
click at [152, 188] on button "Annual revenue ($)" at bounding box center [120, 198] width 164 height 24
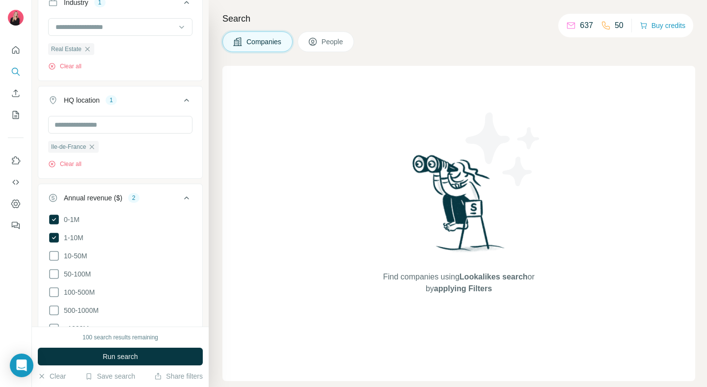
click at [188, 198] on icon at bounding box center [186, 197] width 5 height 3
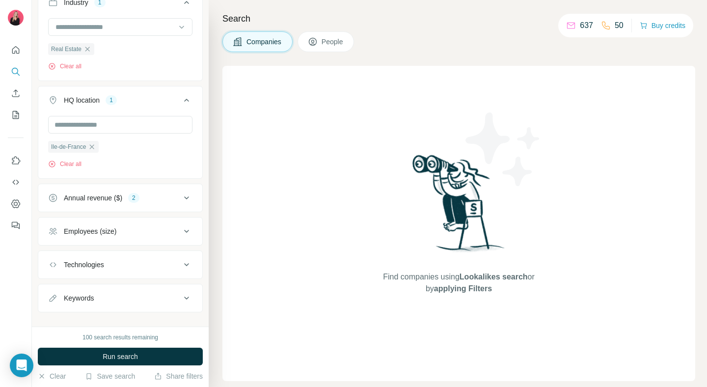
click at [171, 235] on div "Employees (size)" at bounding box center [114, 231] width 133 height 10
click at [68, 273] on span "2-10" at bounding box center [69, 271] width 18 height 10
click at [69, 254] on span "0-1" at bounding box center [67, 253] width 14 height 10
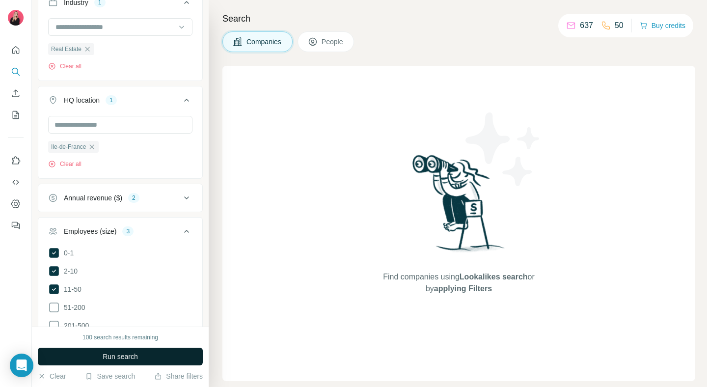
click at [107, 352] on span "Run search" at bounding box center [120, 356] width 35 height 10
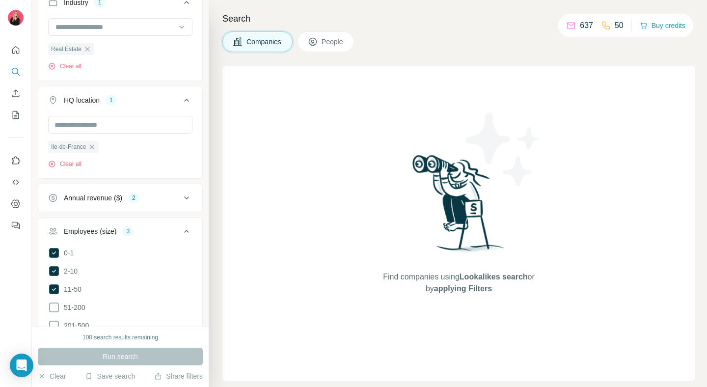
click at [185, 233] on icon at bounding box center [187, 231] width 12 height 12
click at [168, 309] on button "Keywords" at bounding box center [120, 298] width 164 height 24
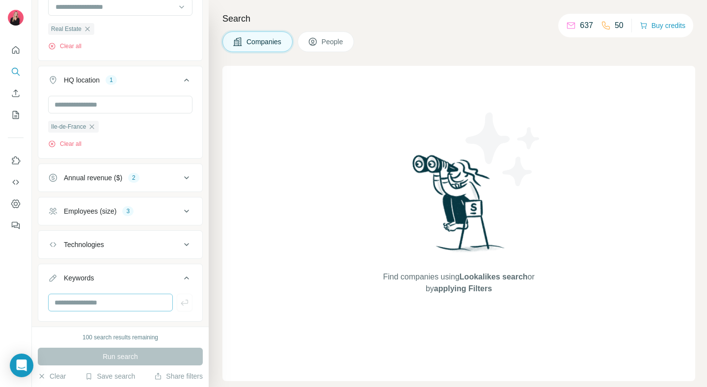
scroll to position [263, 0]
click at [143, 301] on input "text" at bounding box center [110, 303] width 125 height 18
type input "**********"
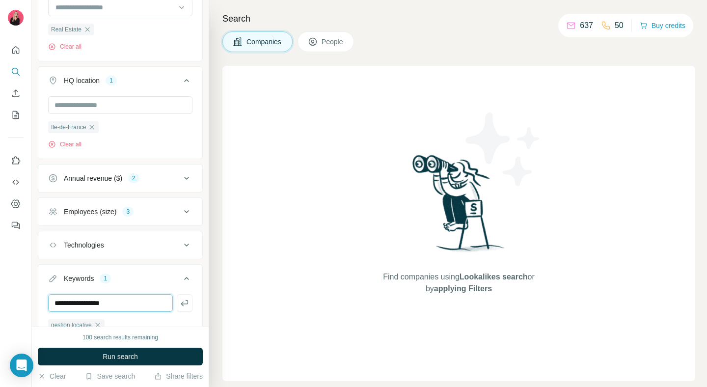
type input "**********"
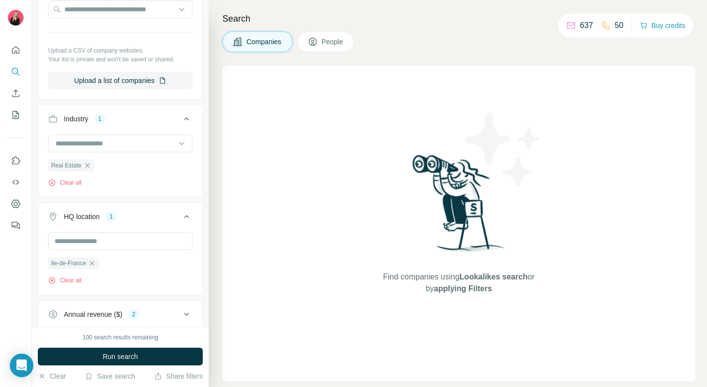
scroll to position [119, 0]
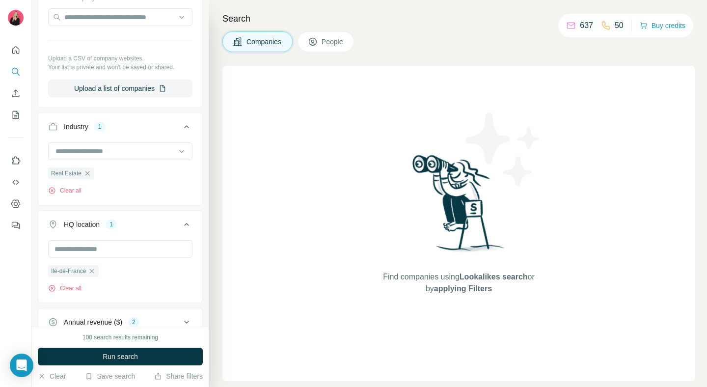
click at [139, 123] on div "Industry 1" at bounding box center [114, 127] width 133 height 10
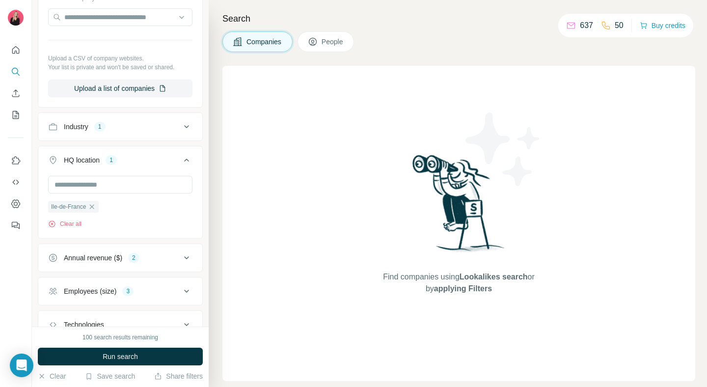
click at [133, 156] on div "HQ location 1" at bounding box center [114, 160] width 133 height 10
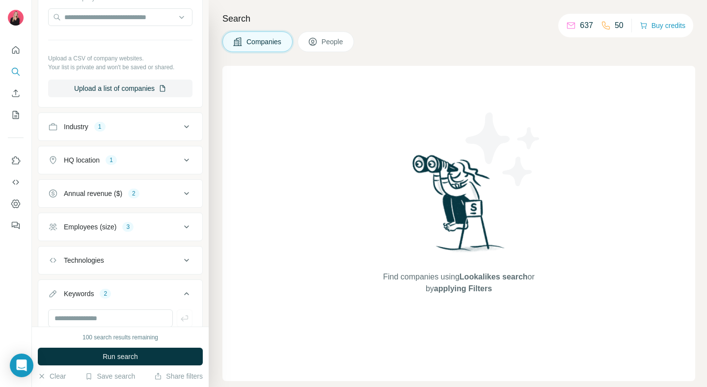
click at [141, 295] on div "Keywords 2" at bounding box center [114, 294] width 133 height 10
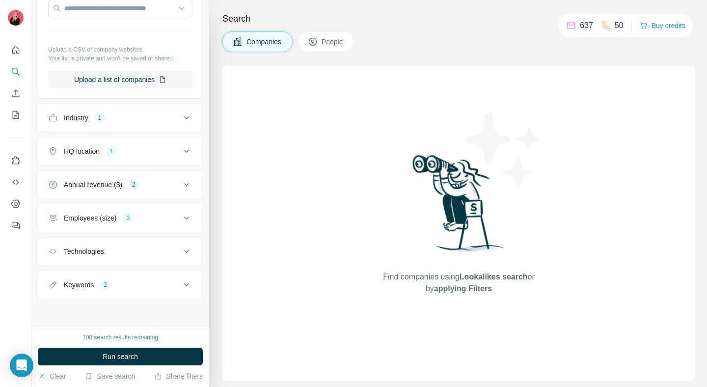
scroll to position [0, 0]
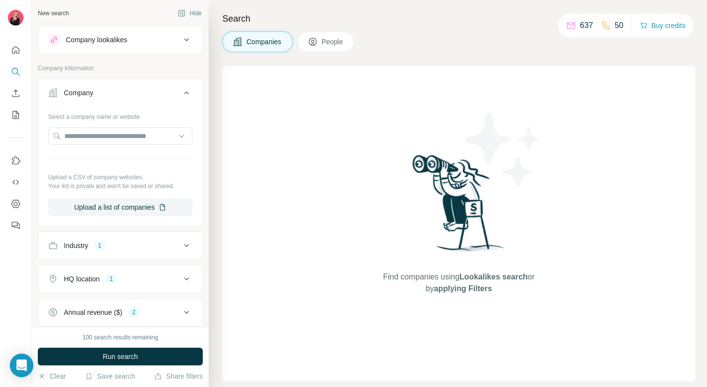
click at [143, 88] on div "Company" at bounding box center [114, 93] width 133 height 10
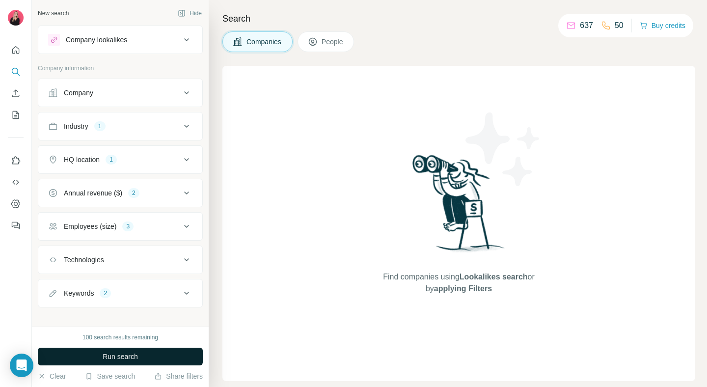
click at [128, 357] on span "Run search" at bounding box center [120, 356] width 35 height 10
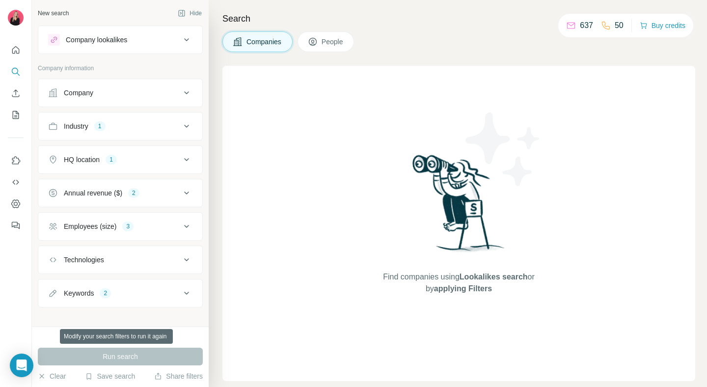
click at [128, 357] on div "Run search" at bounding box center [120, 357] width 165 height 18
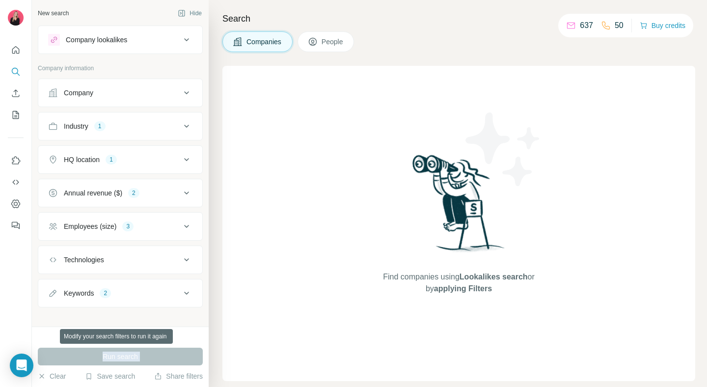
click at [128, 357] on div "Run search" at bounding box center [120, 357] width 165 height 18
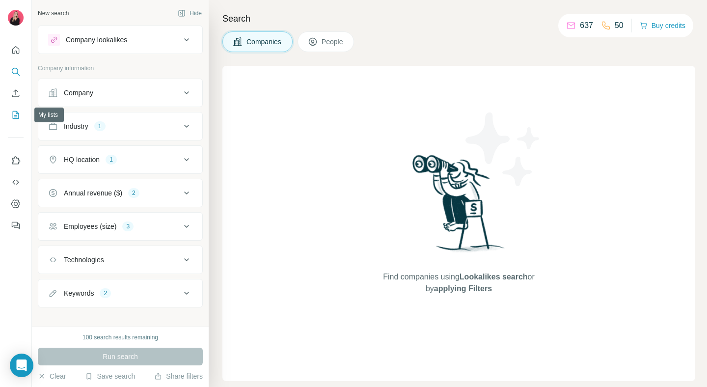
click at [17, 117] on icon "My lists" at bounding box center [16, 114] width 5 height 6
